Goal: Task Accomplishment & Management: Complete application form

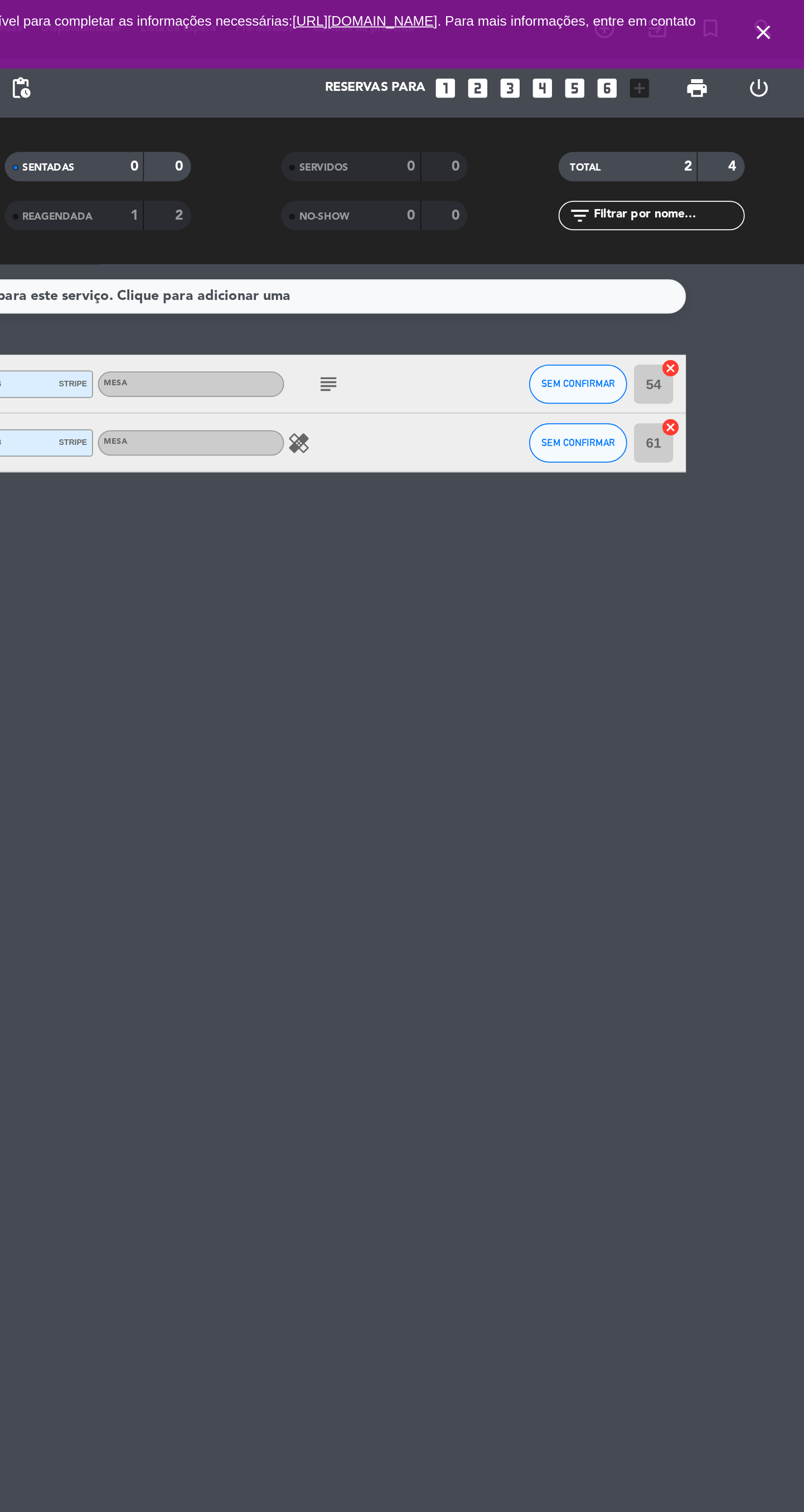
click at [779, 22] on icon "close" at bounding box center [781, 18] width 13 height 13
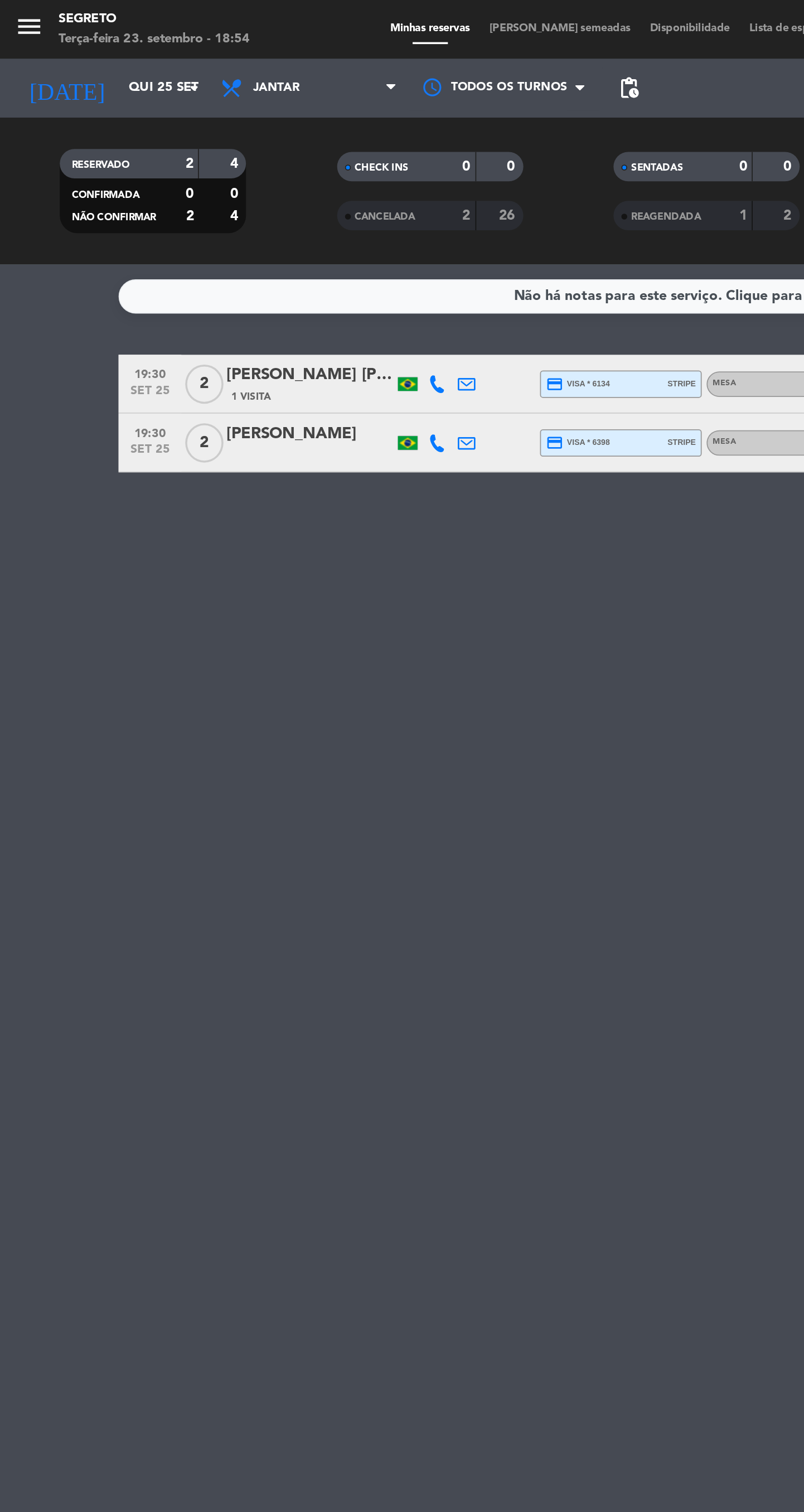
click at [18, 19] on icon "menu" at bounding box center [17, 15] width 17 height 17
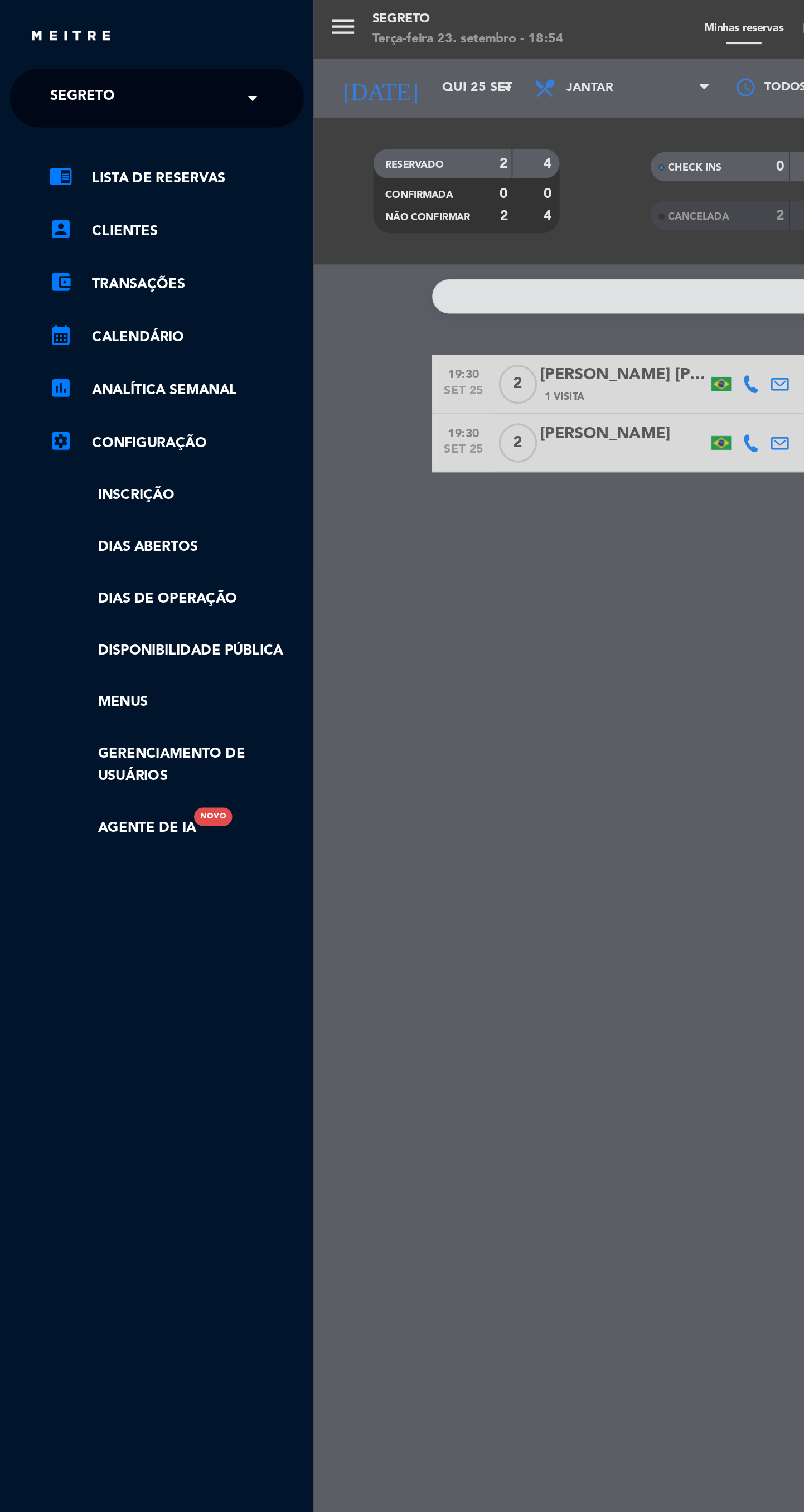
click at [114, 59] on input "text" at bounding box center [90, 56] width 136 height 25
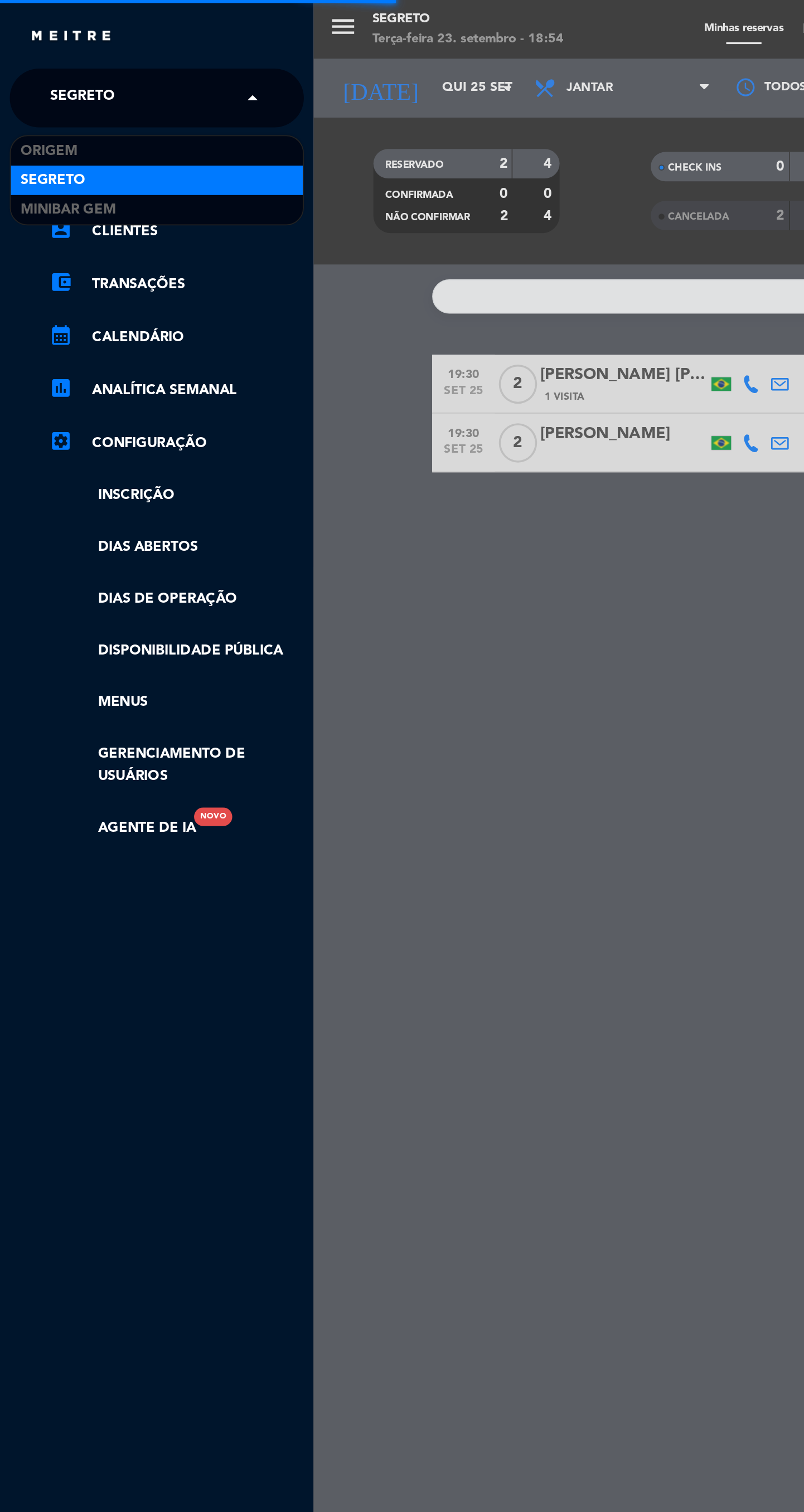
click at [114, 85] on div "Origem" at bounding box center [89, 86] width 166 height 17
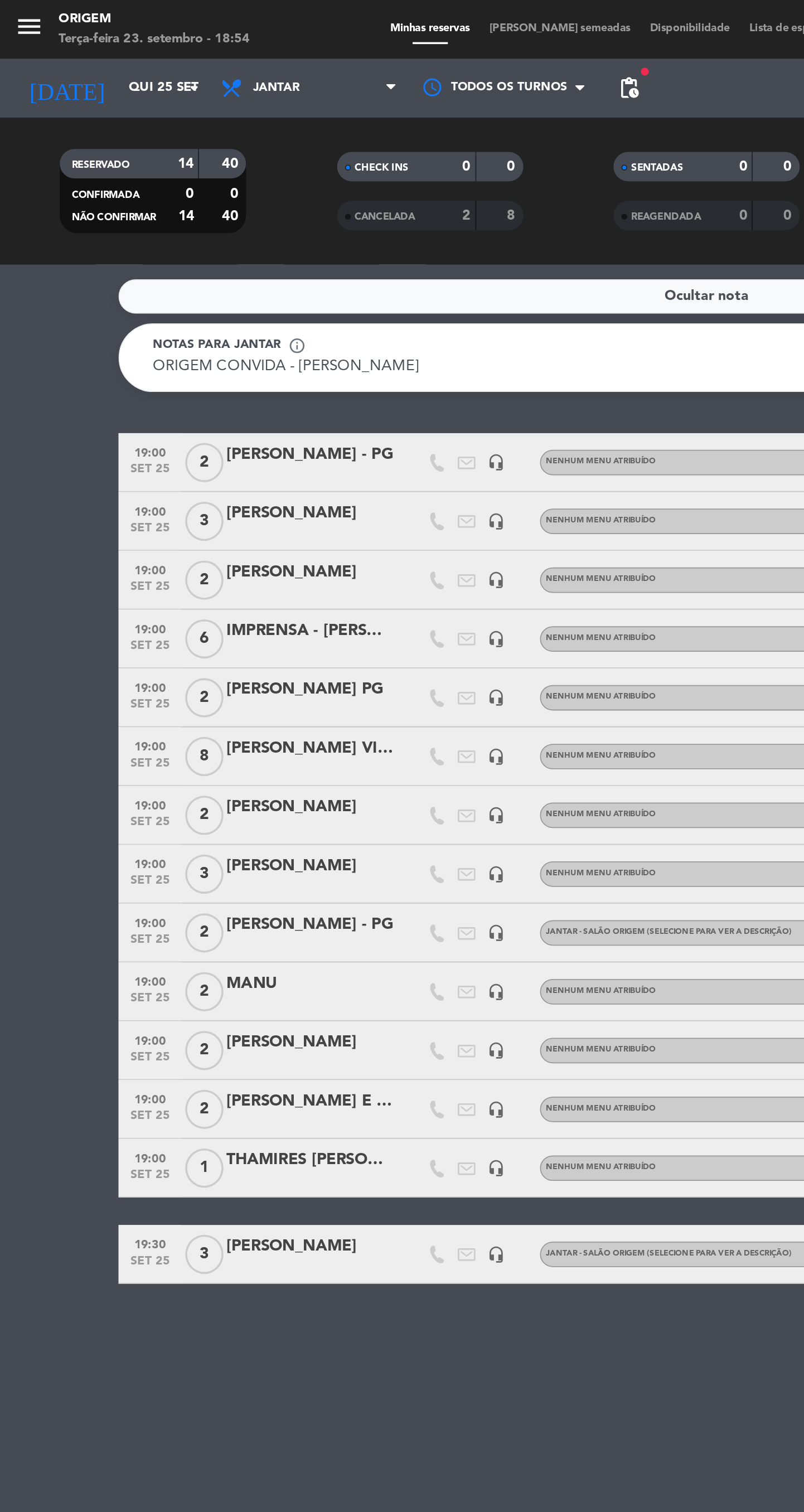
click at [85, 50] on input "Qui 25 set" at bounding box center [117, 50] width 98 height 20
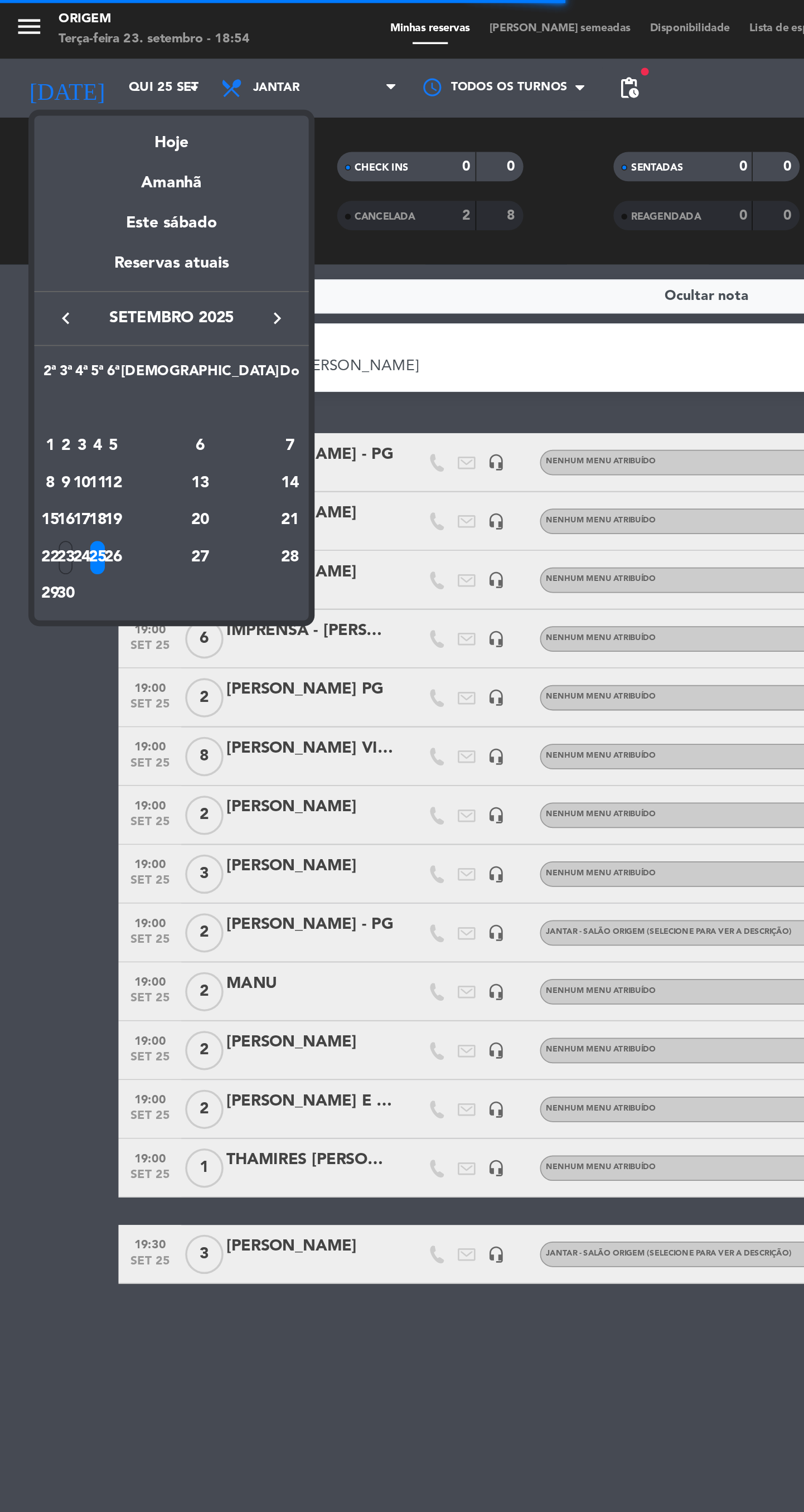
click at [68, 317] on div "26" at bounding box center [65, 317] width 8 height 19
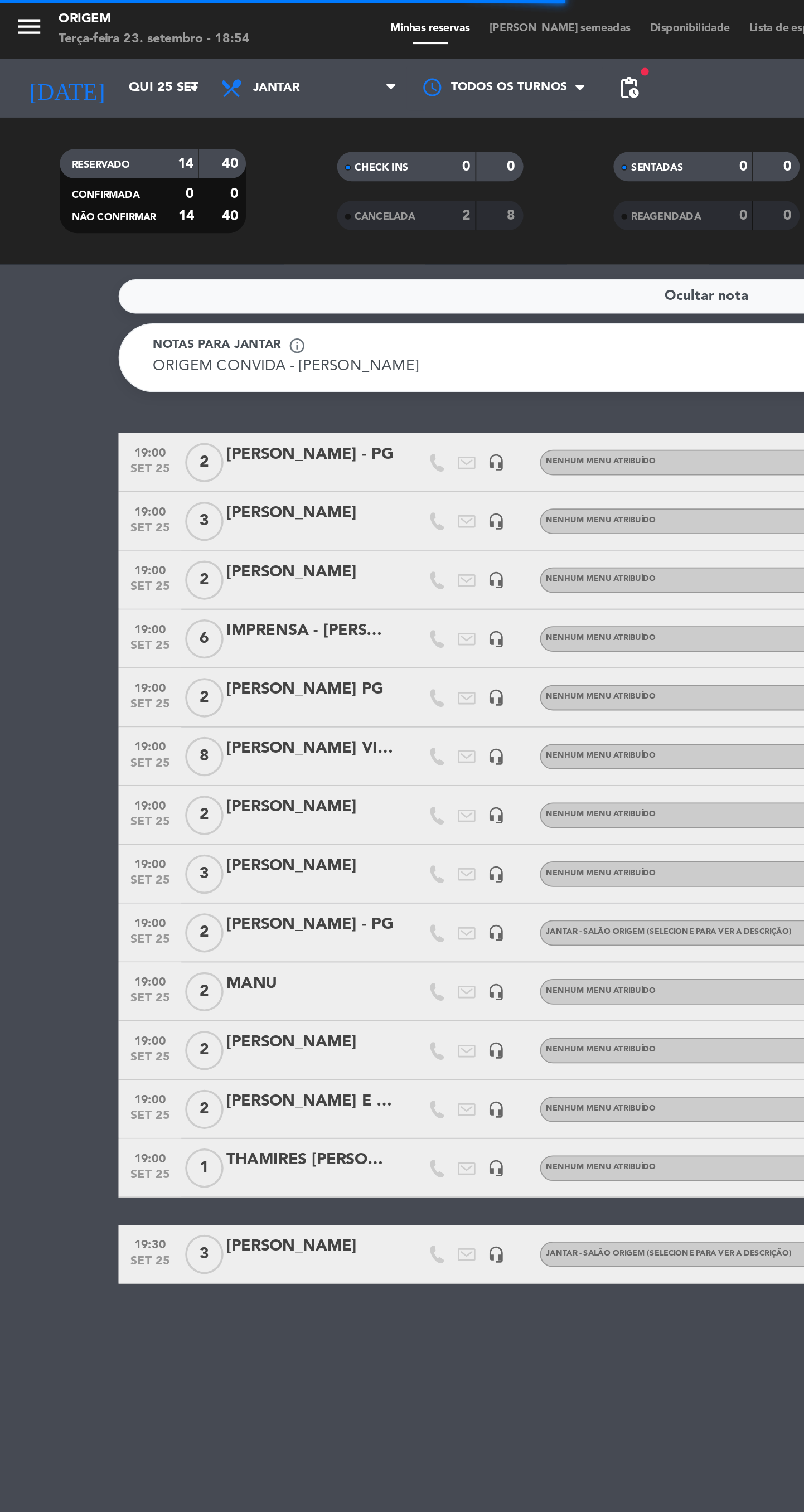
type input "Sex 26 set"
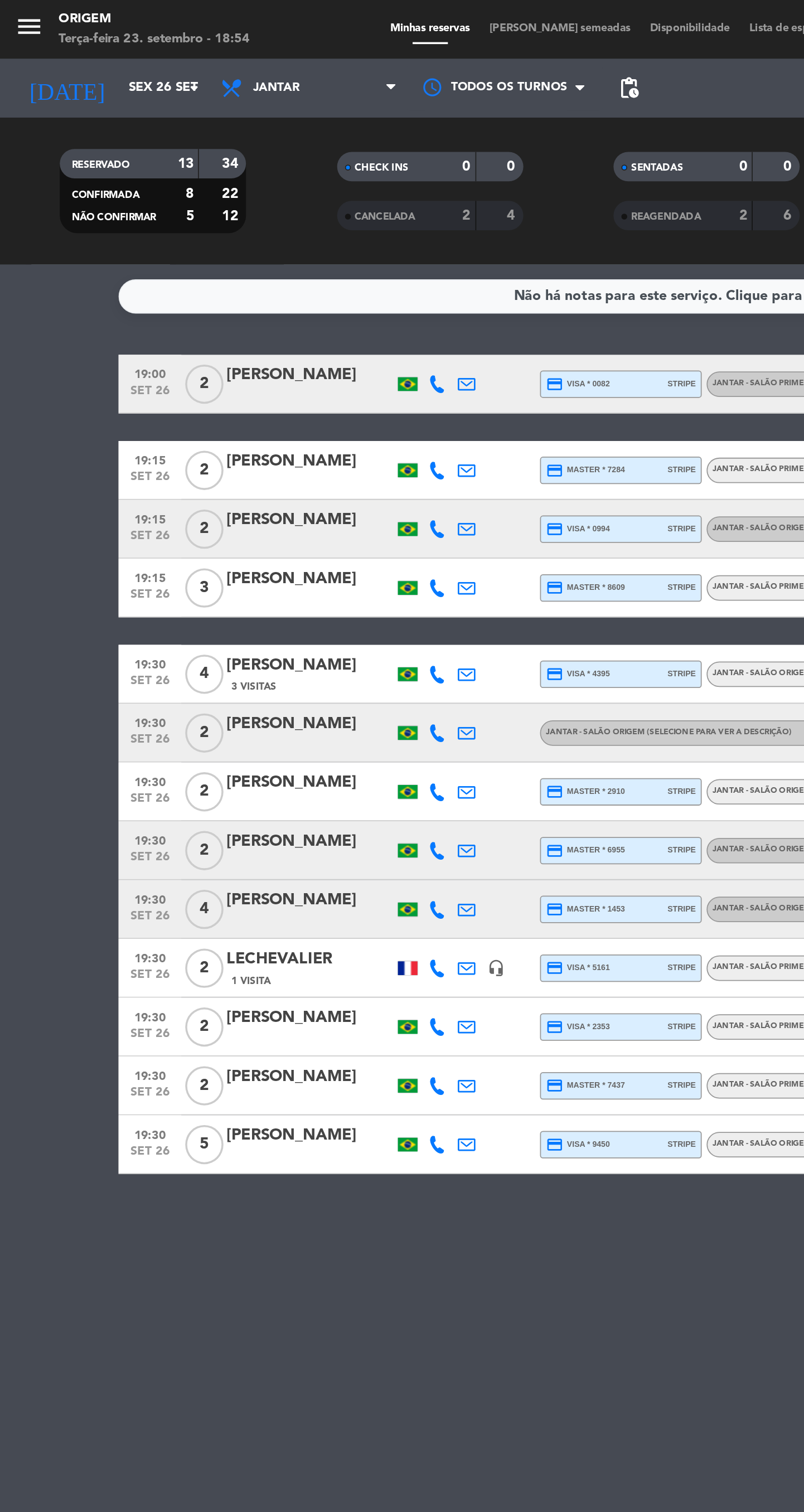
click at [320, 15] on span "[PERSON_NAME] semeadas" at bounding box center [319, 16] width 91 height 6
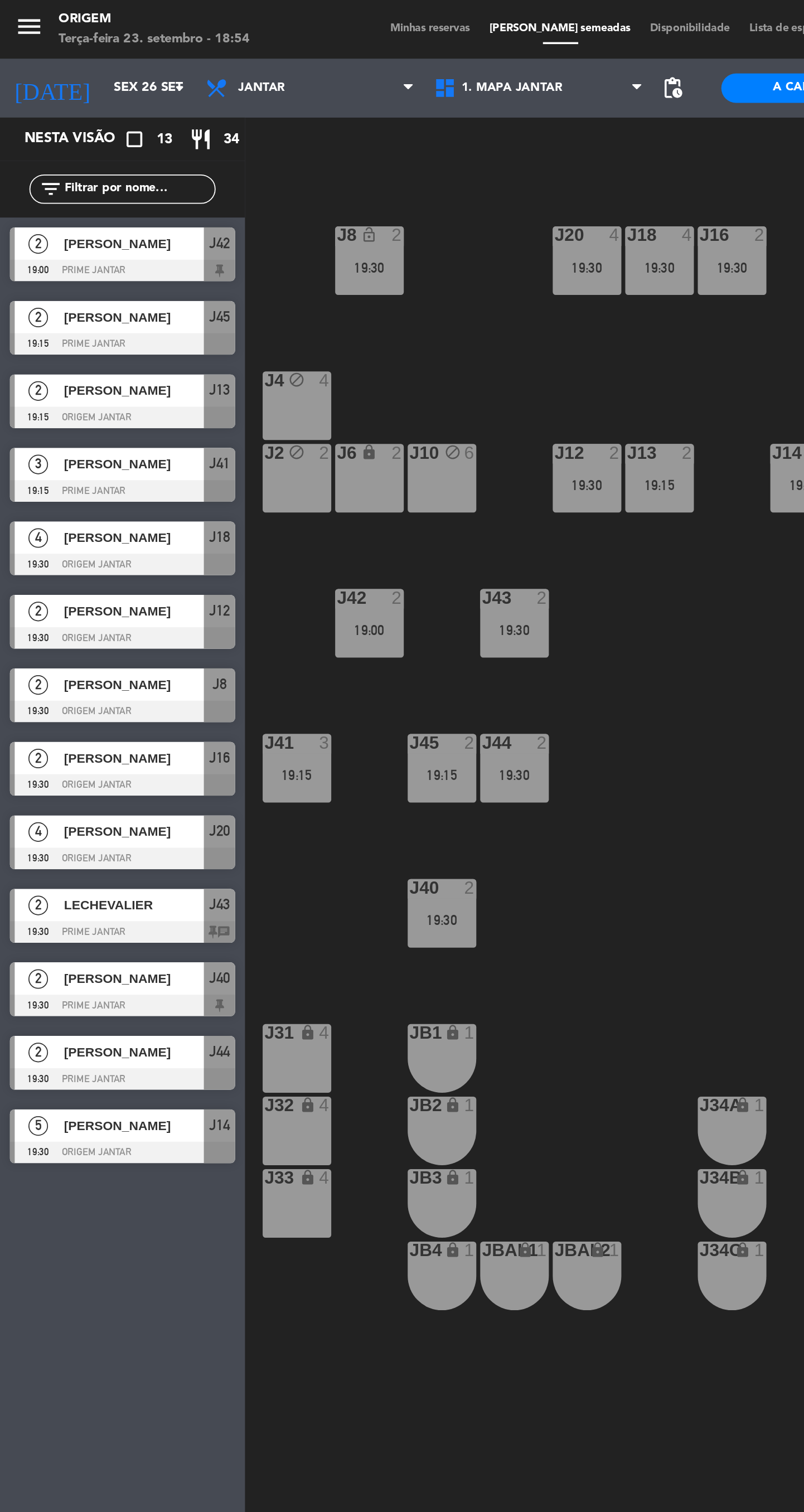
click at [246, 280] on div "J10 block 6" at bounding box center [251, 272] width 39 height 39
click at [407, 87] on button "[GEOGRAPHIC_DATA]" at bounding box center [407, 87] width 67 height 22
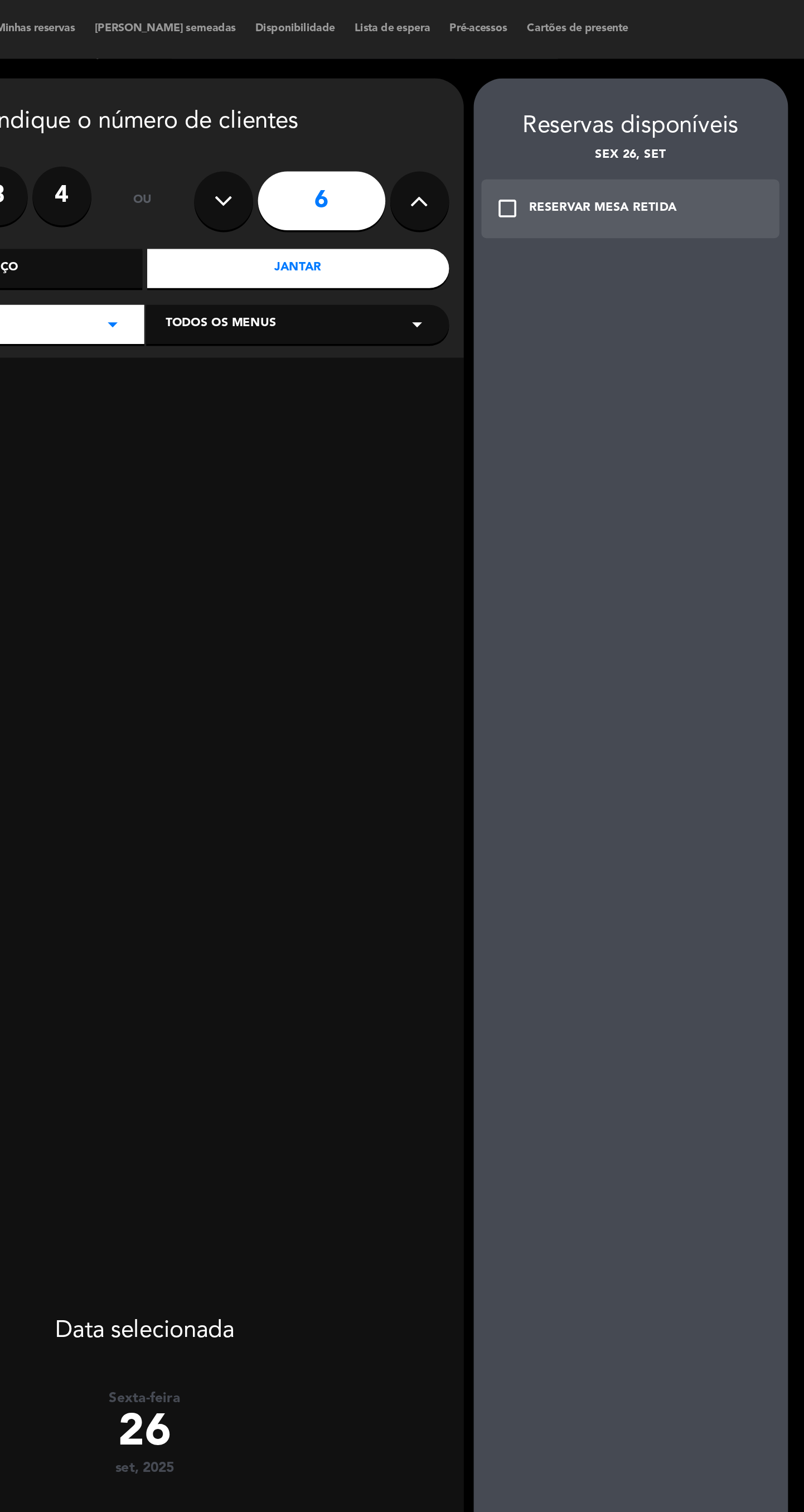
click at [565, 118] on div "RESERVAR MESA RETIDA" at bounding box center [568, 118] width 84 height 11
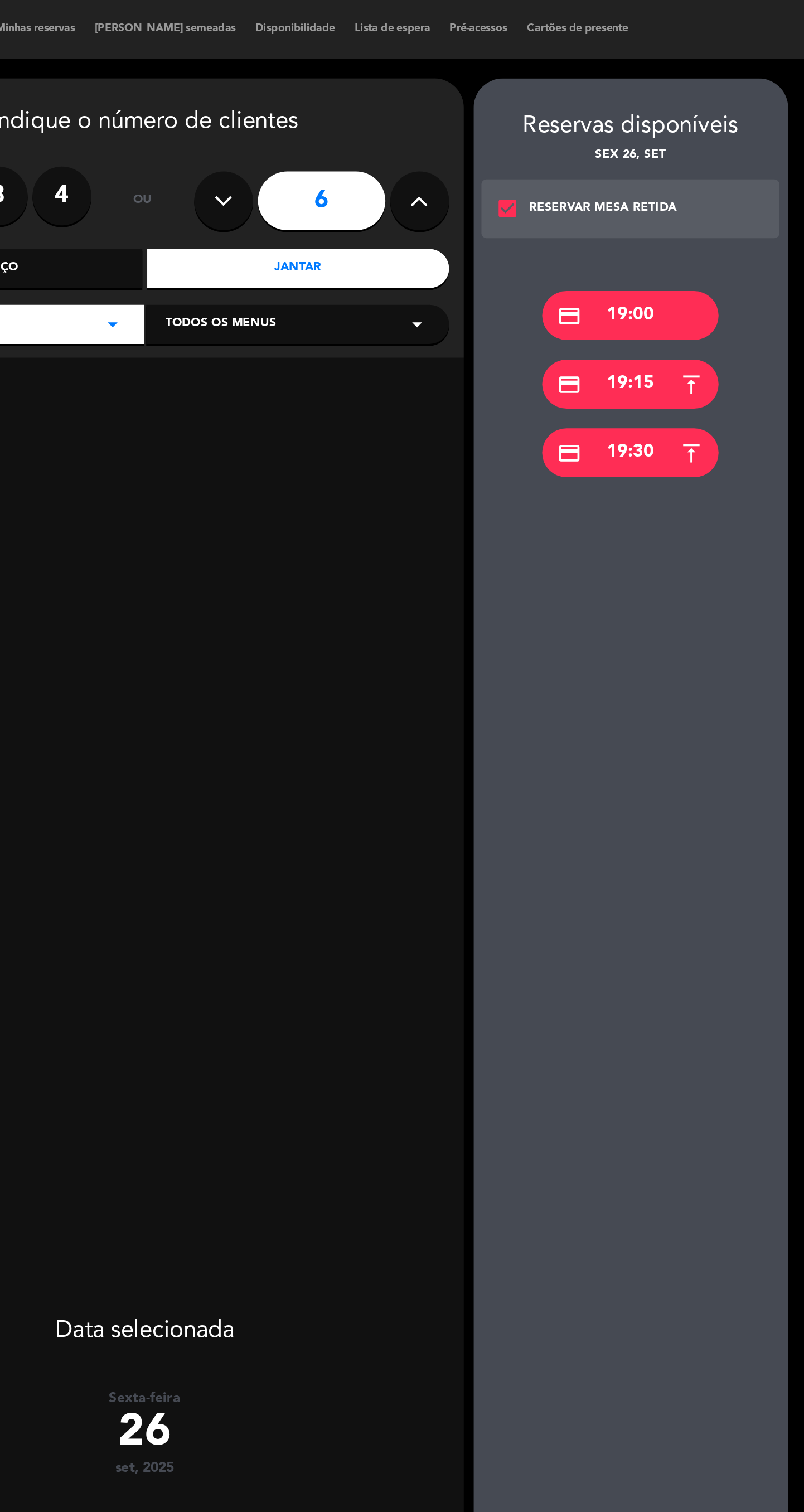
click at [591, 225] on div "credit_card 19:15" at bounding box center [583, 219] width 100 height 28
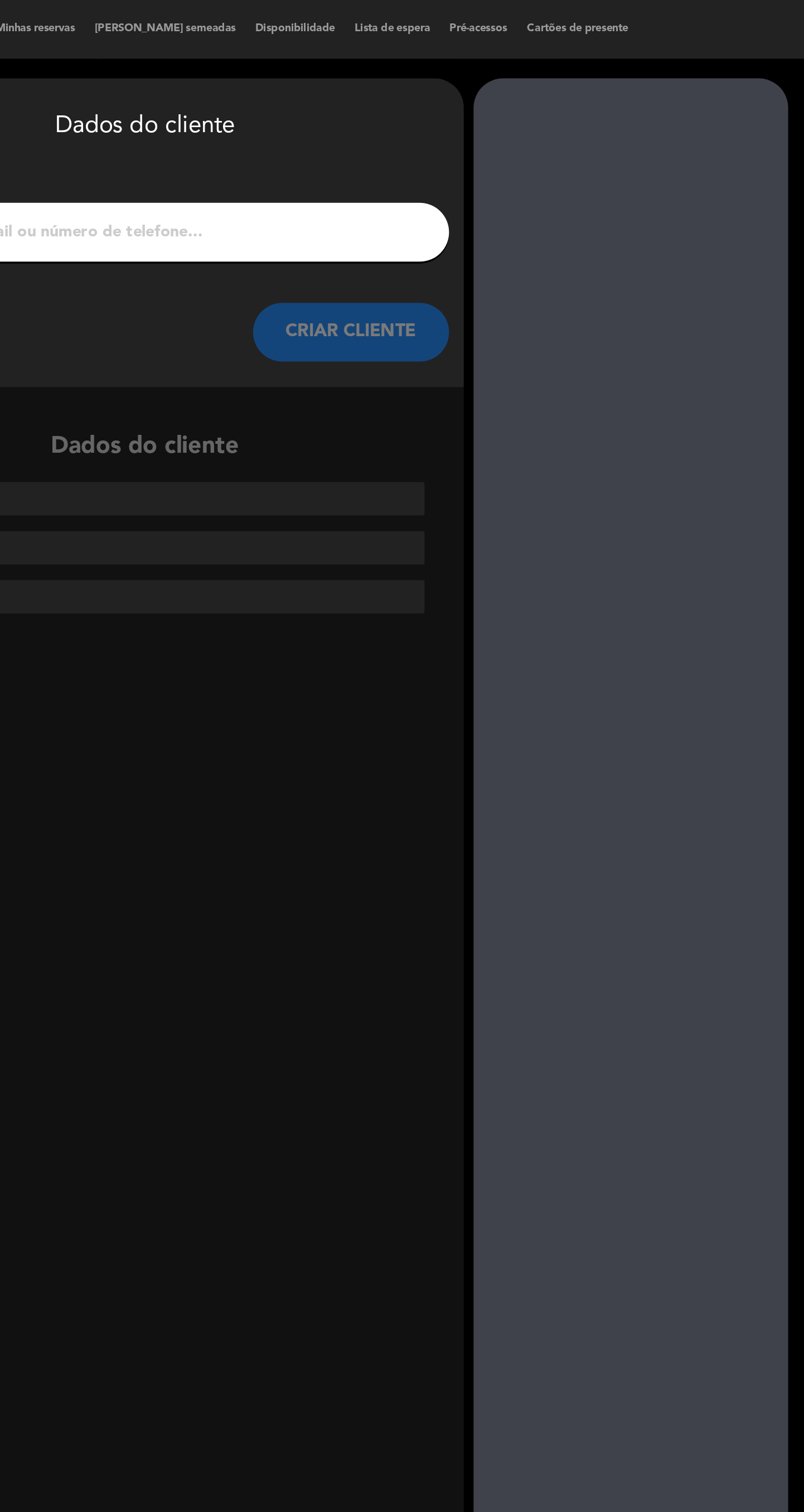
click at [403, 134] on input "1" at bounding box center [307, 132] width 329 height 16
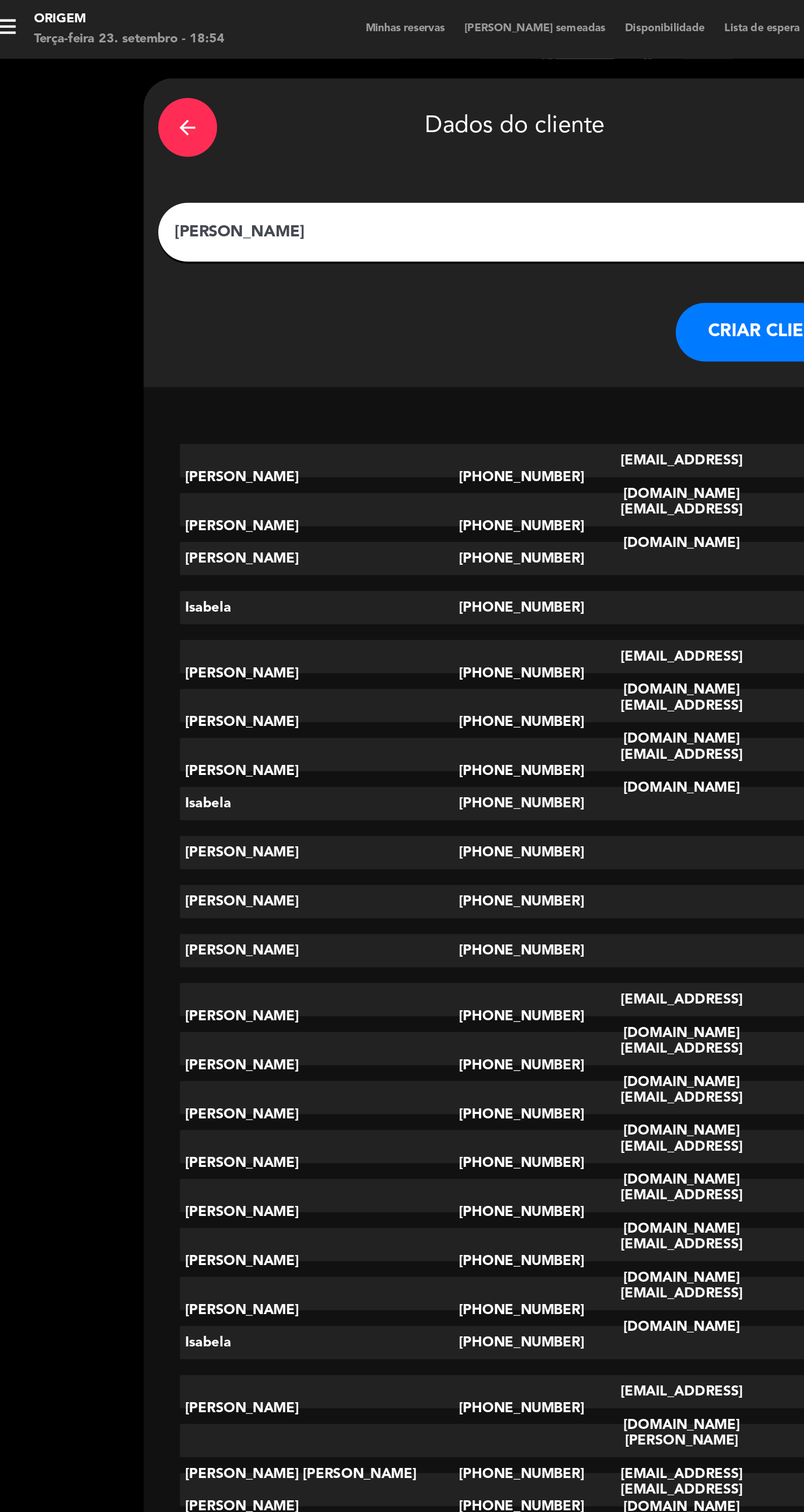
type input "[PERSON_NAME]"
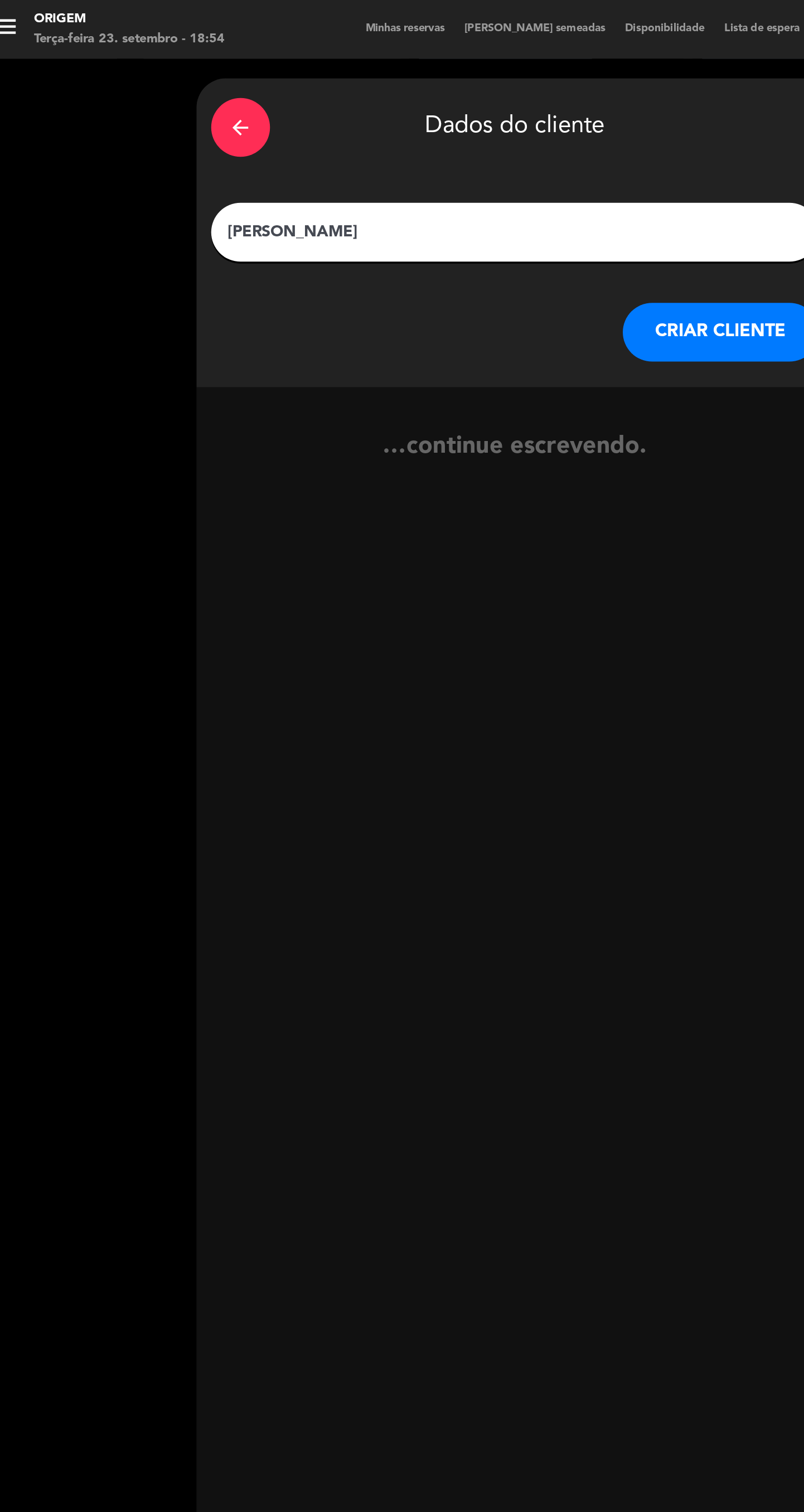
click at [419, 189] on button "CRIAR CLIENTE" at bounding box center [424, 189] width 112 height 33
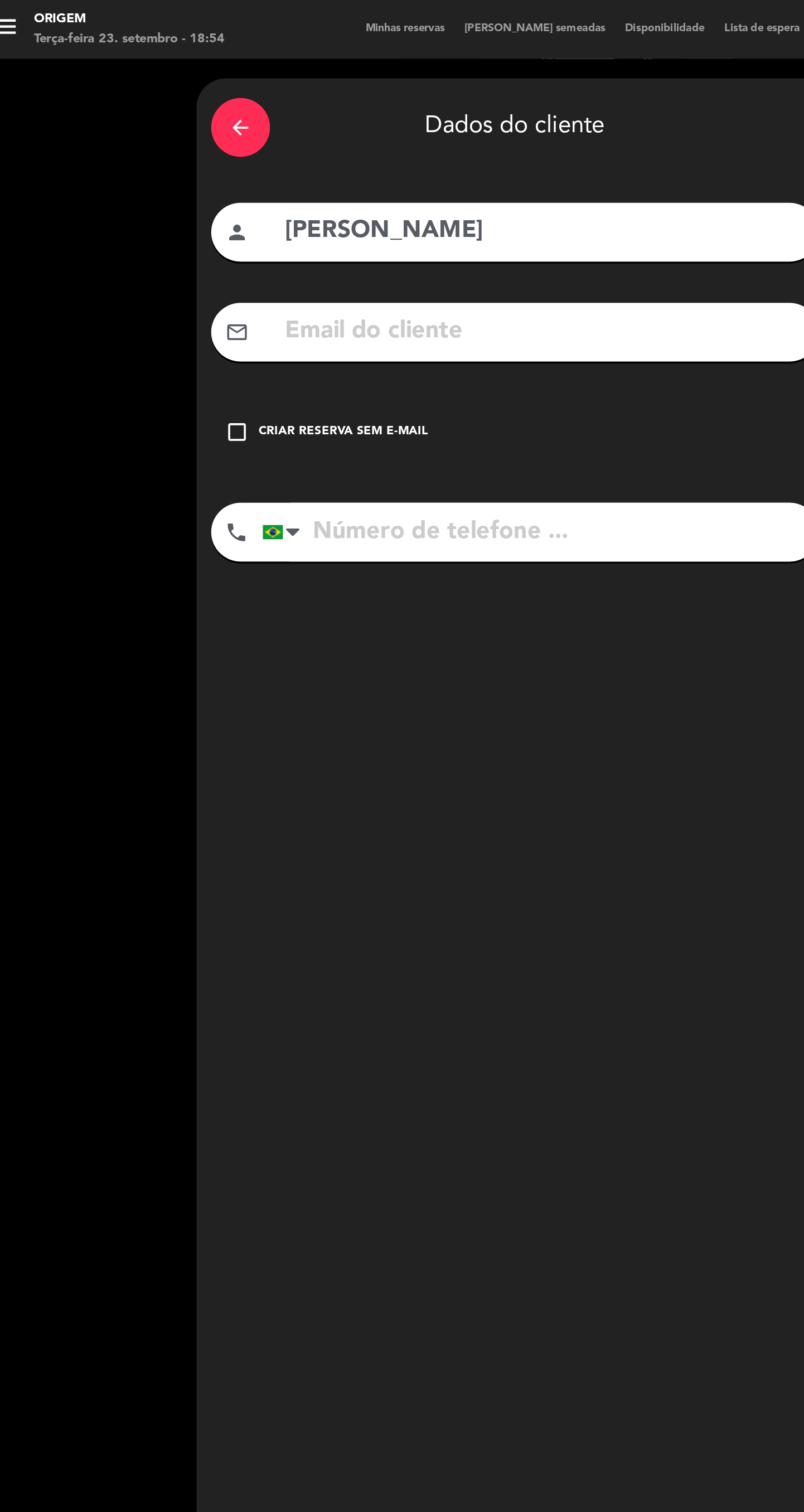
click at [363, 186] on input "text" at bounding box center [324, 189] width 296 height 23
type input "[EMAIL_ADDRESS][DOMAIN_NAME]"
click at [342, 299] on input "tel" at bounding box center [322, 302] width 317 height 33
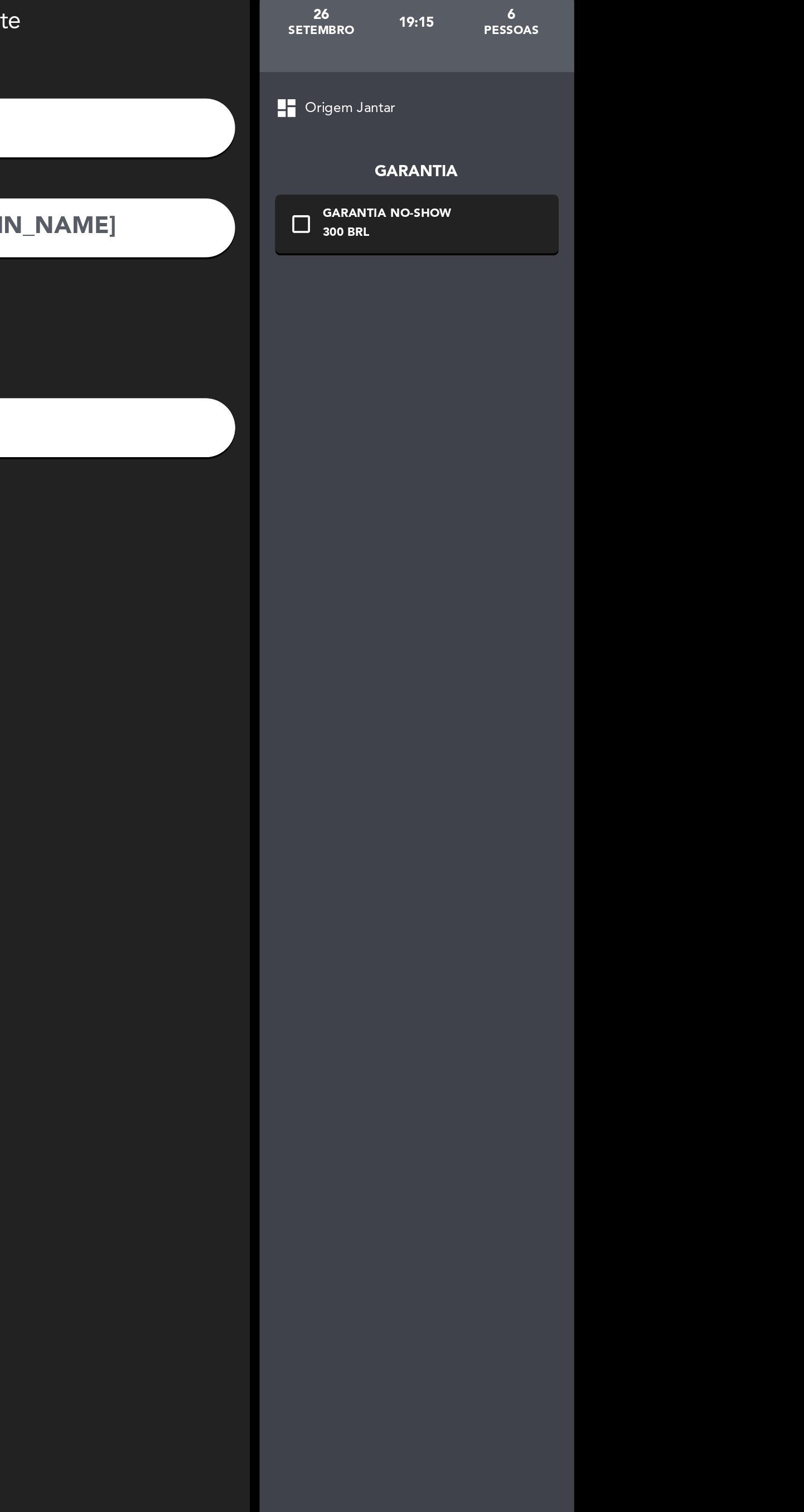
type input "71981099782"
click at [601, 188] on div "300 BRL" at bounding box center [566, 192] width 73 height 11
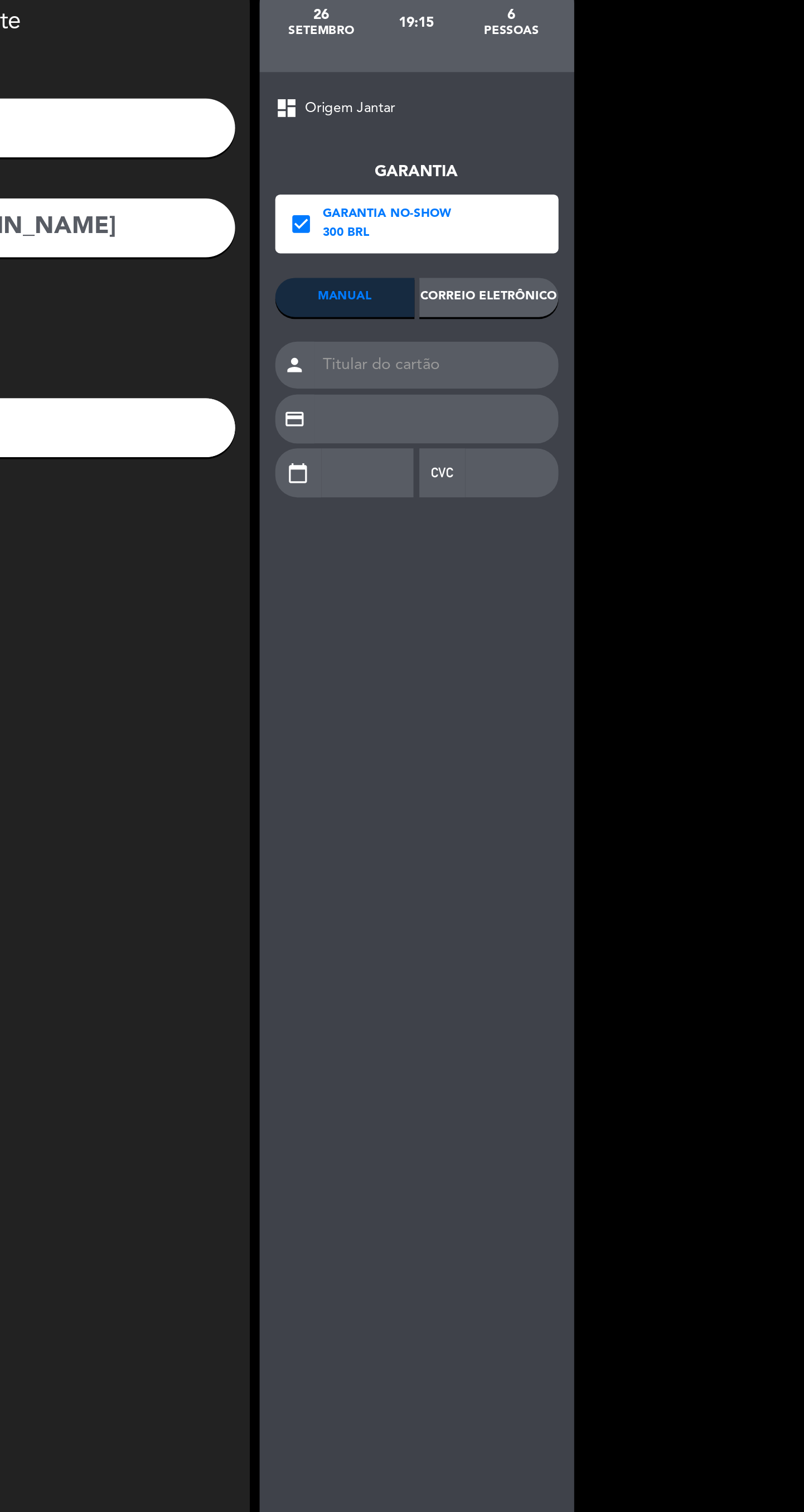
click at [640, 228] on div "Correio eletrônico" at bounding box center [624, 228] width 79 height 22
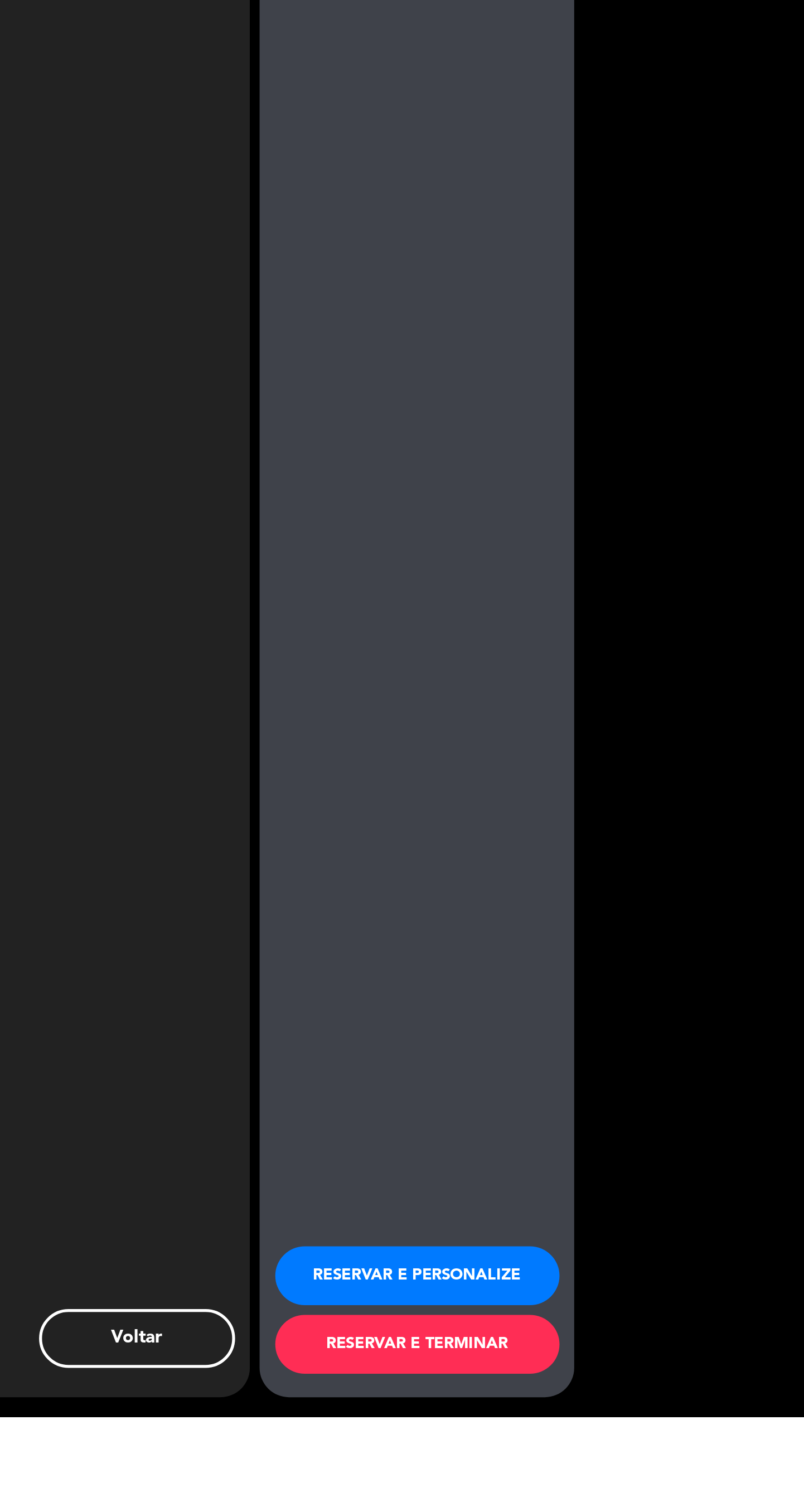
click at [616, 1449] on button "RESERVAR E PERSONALIZE" at bounding box center [584, 1432] width 162 height 33
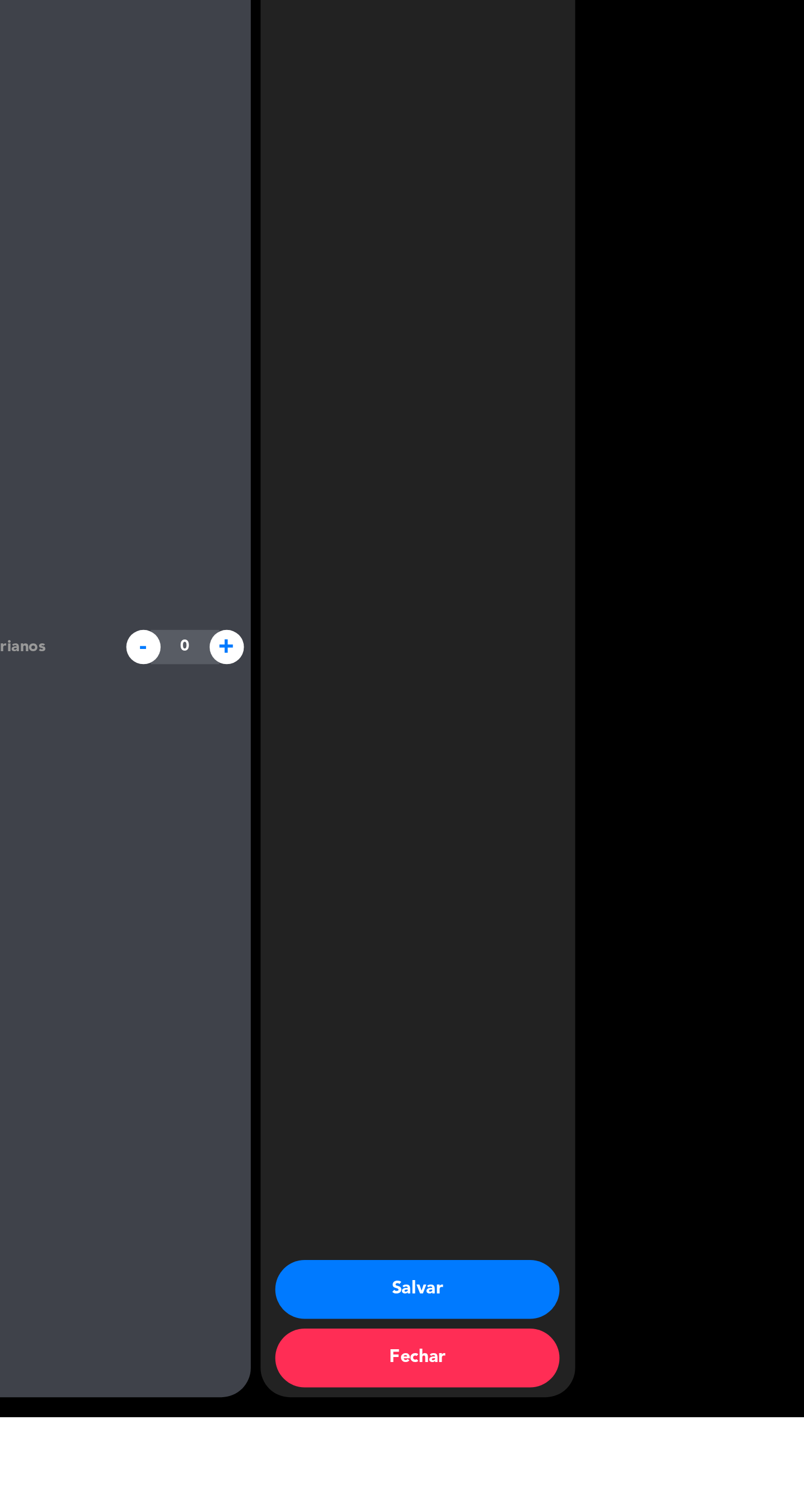
click at [623, 1456] on button "Salvar" at bounding box center [584, 1439] width 162 height 33
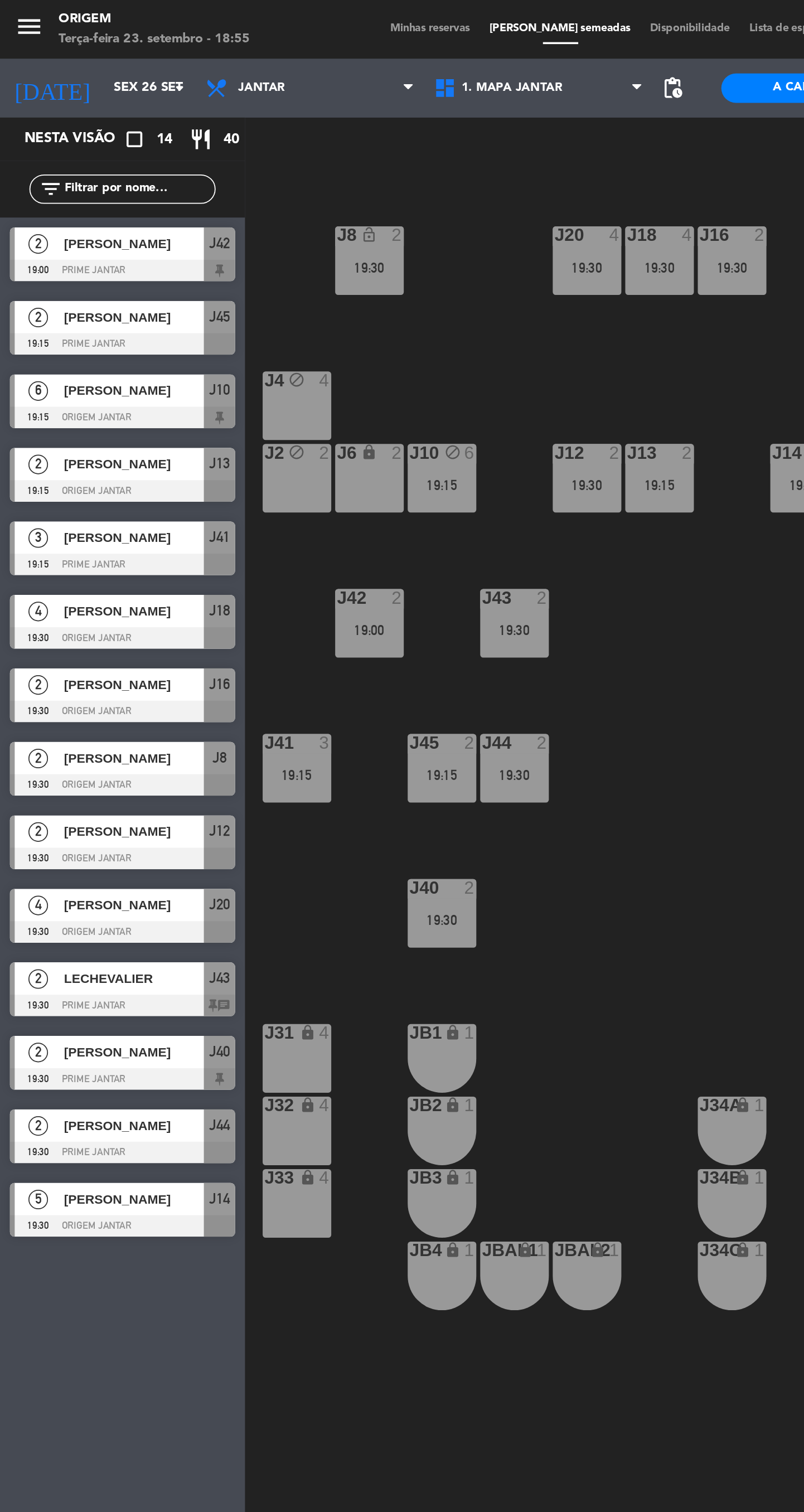
click at [415, 463] on div "J20 4 19:30 J16 2 19:30 J8 lock_open 2 19:30 J18 4 19:30 J4 block 4 J10 block 6…" at bounding box center [476, 873] width 657 height 1529
click at [70, 50] on input "Sex 26 set" at bounding box center [108, 50] width 98 height 20
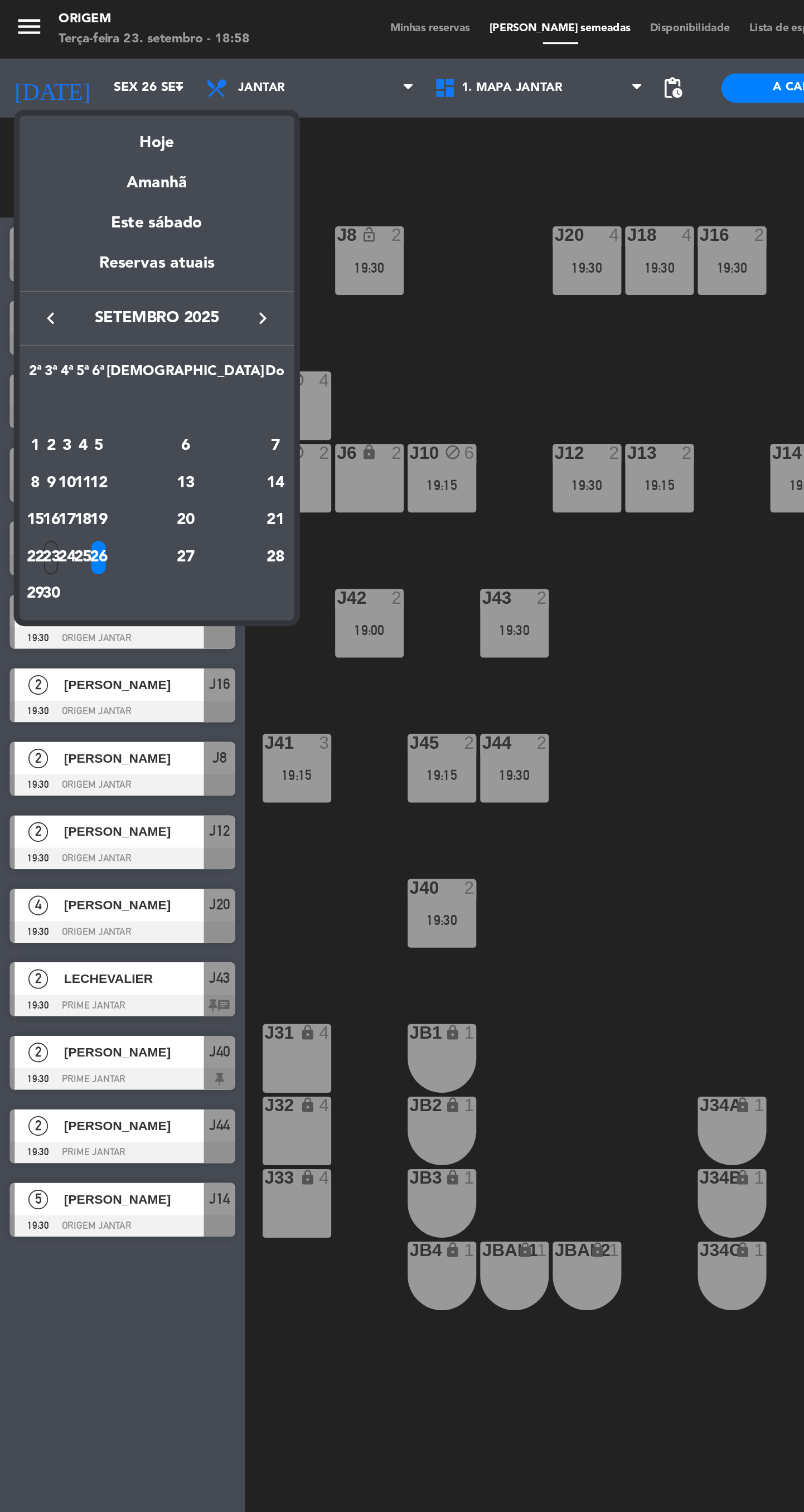
click at [97, 92] on div "Amanhã" at bounding box center [89, 100] width 156 height 23
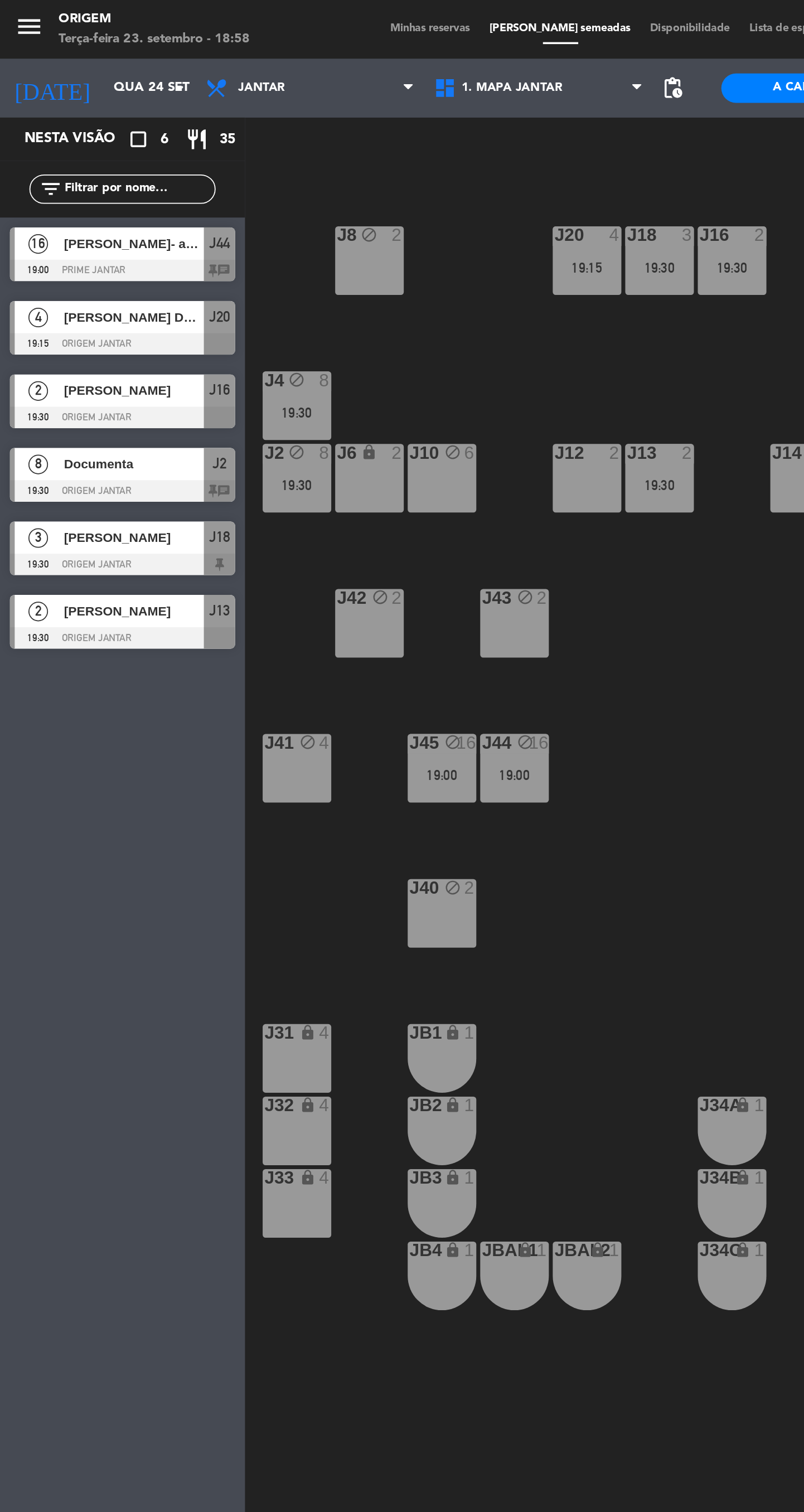
click at [86, 54] on input "Qua 24 set" at bounding box center [108, 50] width 98 height 20
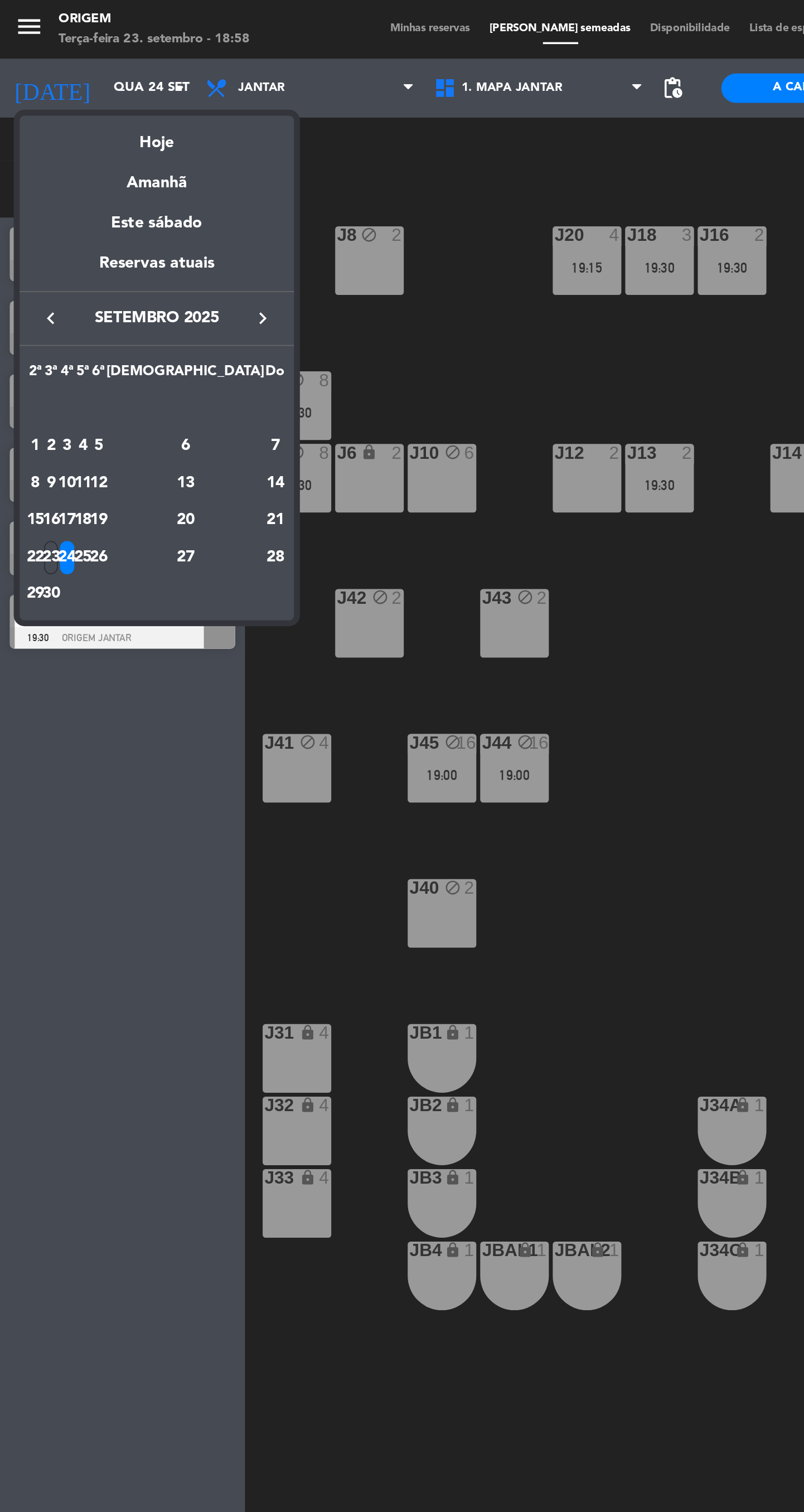
click at [97, 83] on div "Hoje" at bounding box center [89, 77] width 156 height 23
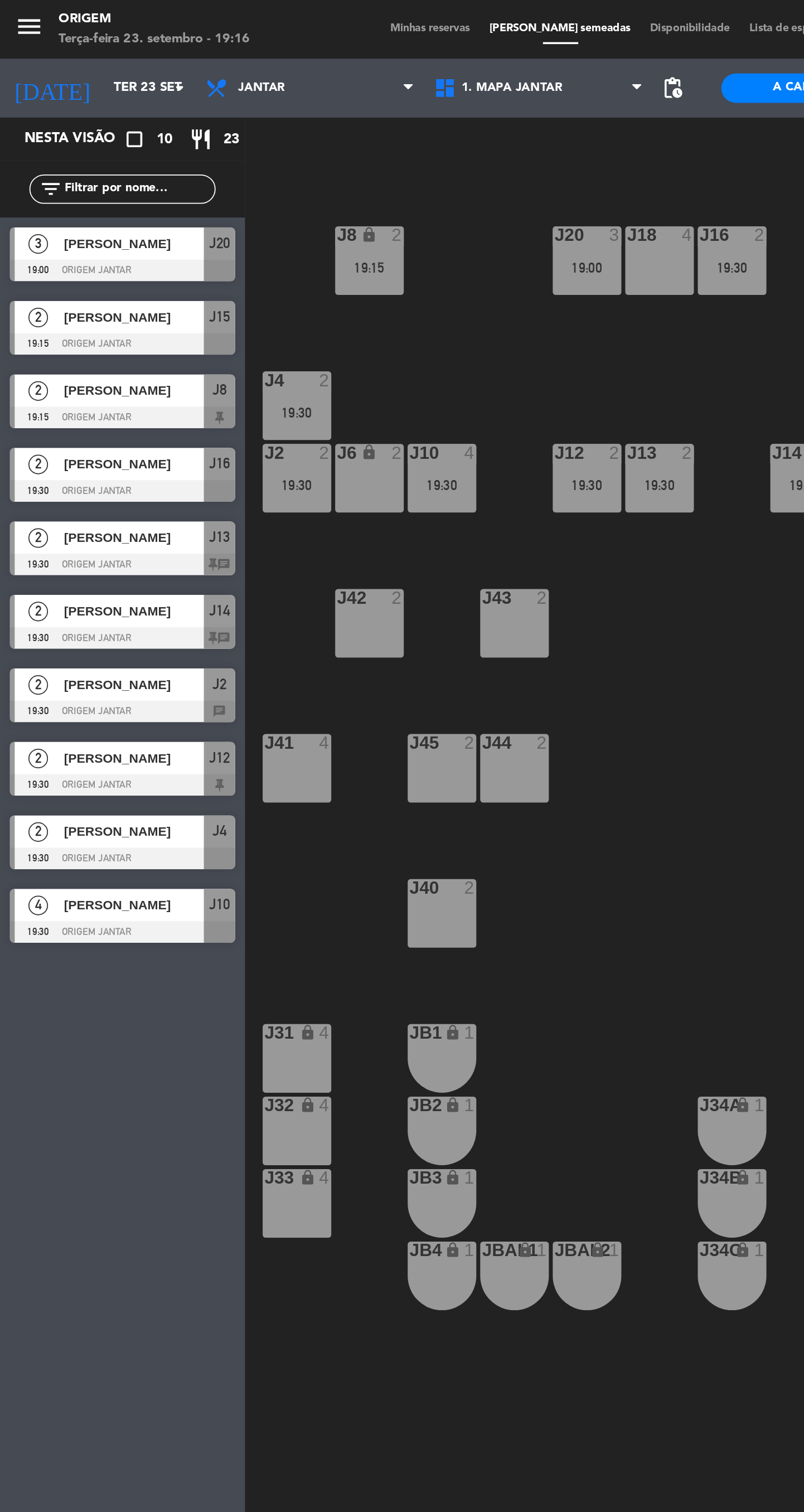
click at [86, 56] on input "Ter 23 set" at bounding box center [108, 50] width 98 height 20
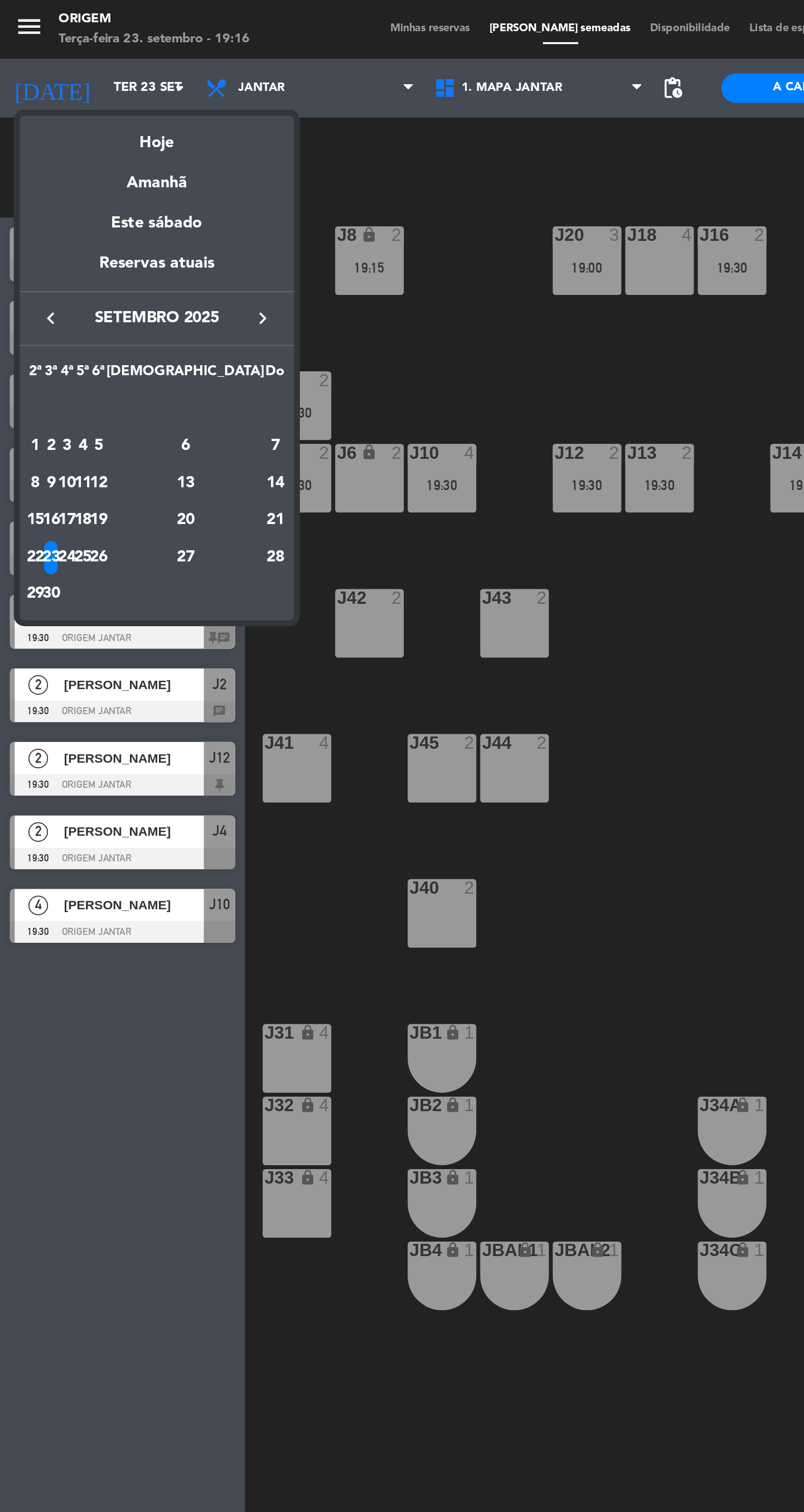
click at [33, 344] on td "30" at bounding box center [29, 338] width 9 height 21
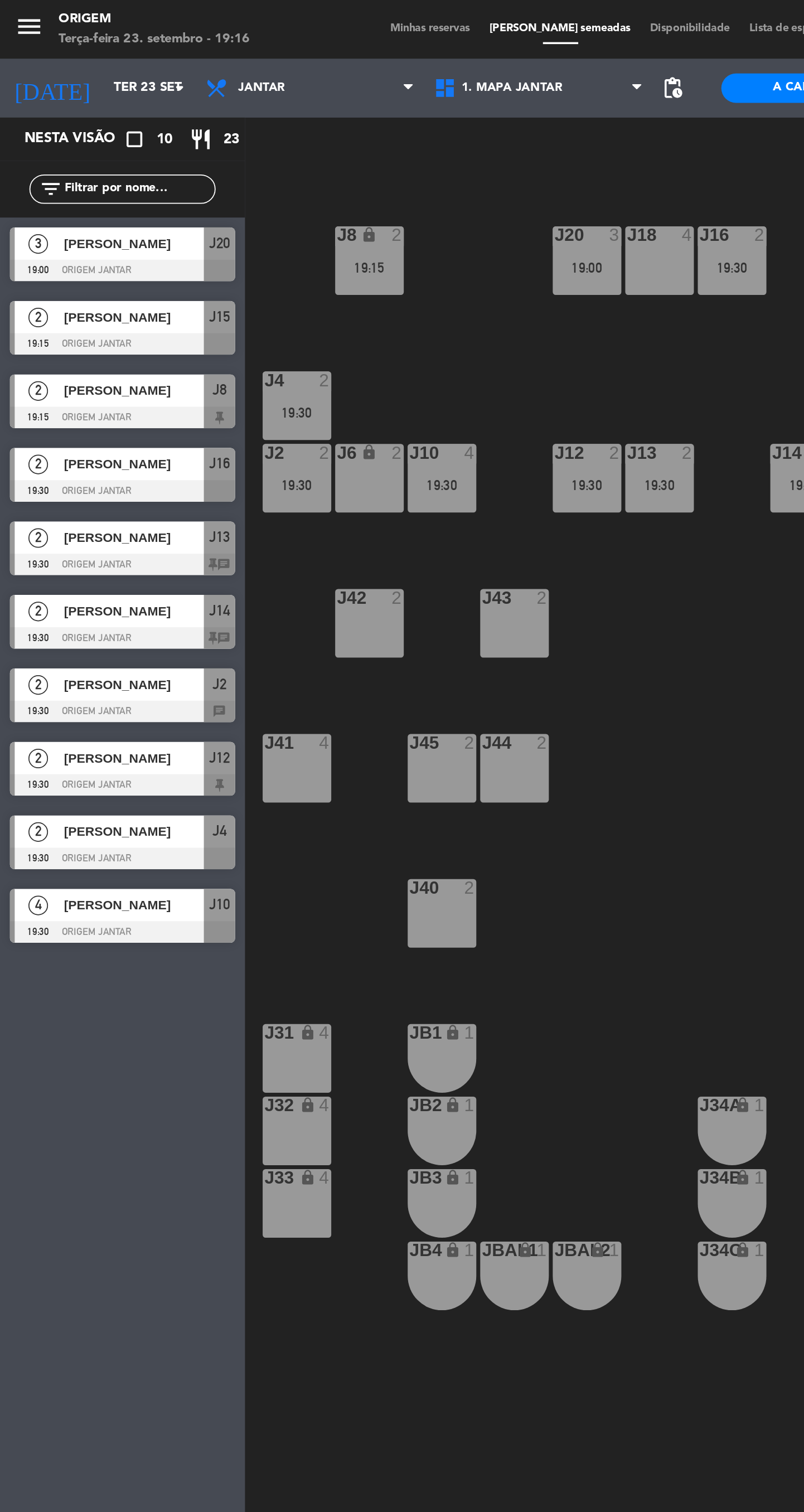
type input "Ter 30 set"
